Goal: Find specific page/section: Find specific page/section

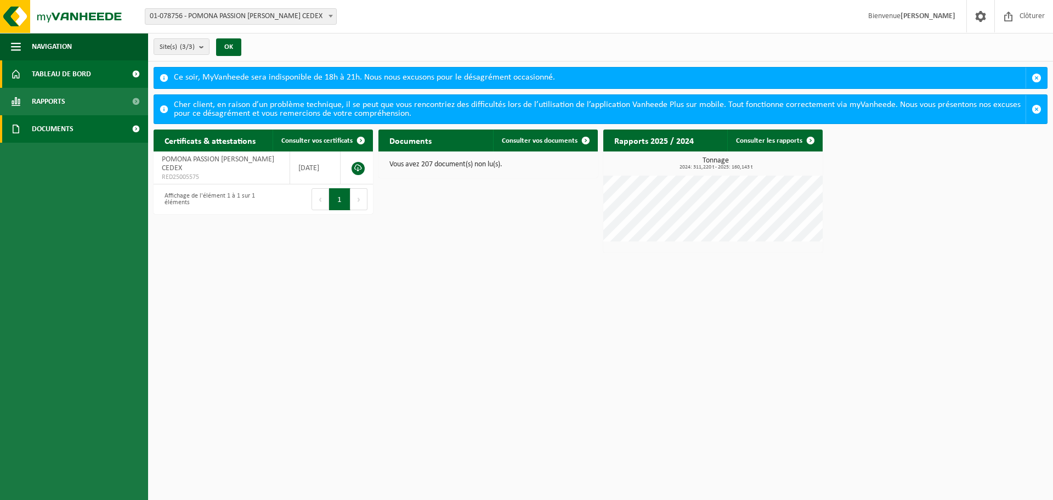
drag, startPoint x: 0, startPoint y: 0, endPoint x: 91, endPoint y: 129, distance: 158.3
click at [91, 130] on link "Documents" at bounding box center [74, 128] width 148 height 27
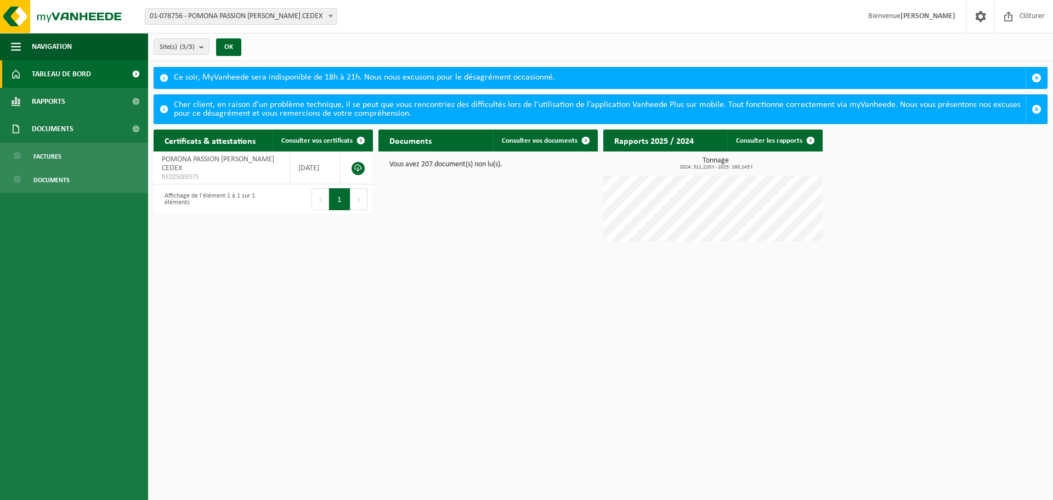
drag, startPoint x: 87, startPoint y: 158, endPoint x: 449, endPoint y: 259, distance: 375.9
click at [87, 157] on link "Factures" at bounding box center [74, 155] width 143 height 21
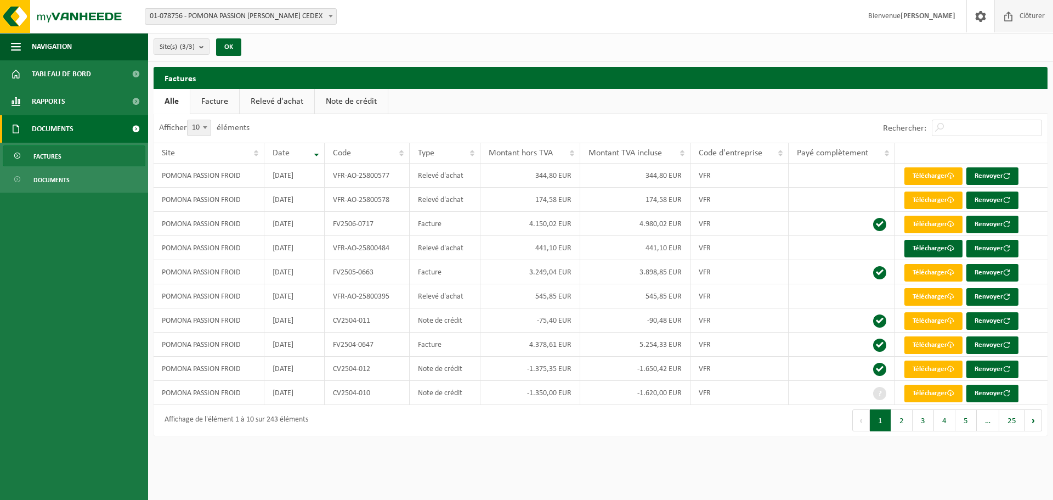
click at [1035, 12] on span "Clôturer" at bounding box center [1032, 16] width 31 height 32
